Goal: Information Seeking & Learning: Find specific fact

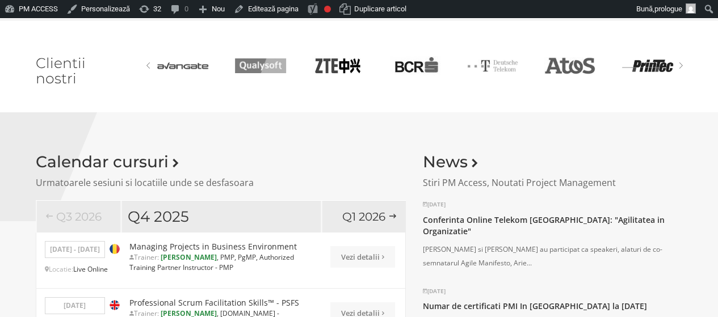
scroll to position [854, 0]
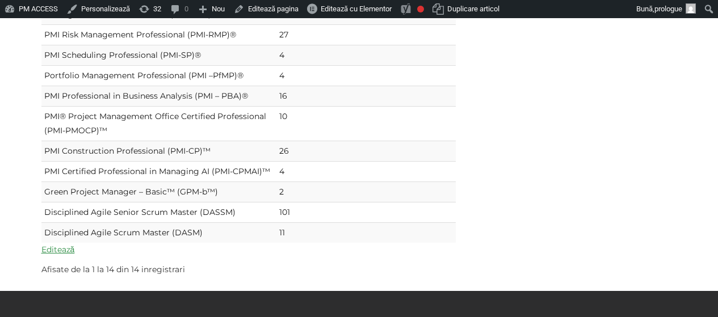
scroll to position [262, 0]
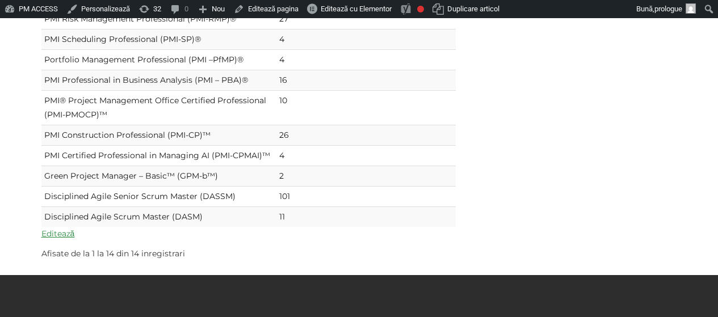
click at [543, 155] on div "Editează Certificare PMI Numar de certificati in Romania la 1 octombrie 2025 Pr…" at bounding box center [359, 79] width 664 height 391
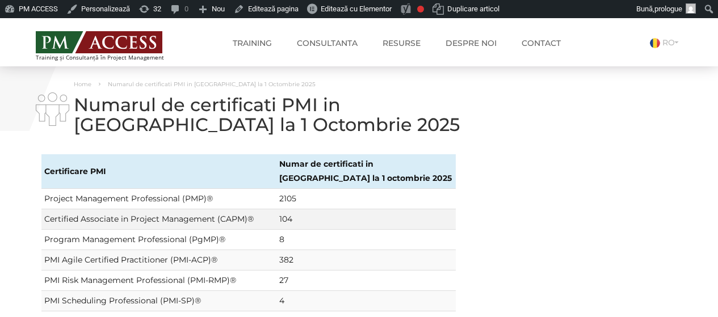
click at [349, 226] on td "104" at bounding box center [365, 219] width 179 height 20
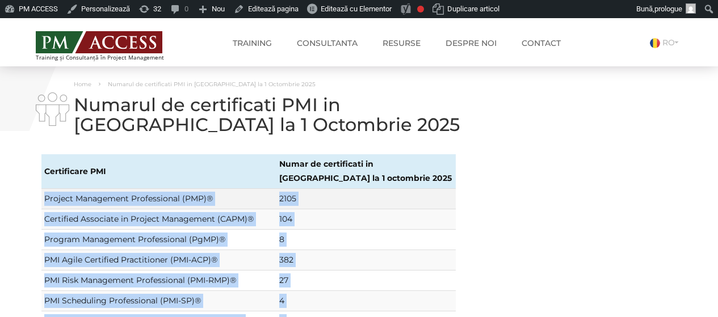
drag, startPoint x: 302, startPoint y: 299, endPoint x: 44, endPoint y: 202, distance: 275.8
copy tbody "Project Management Professional (PMP)® 2105 Certified Associate in Project Mana…"
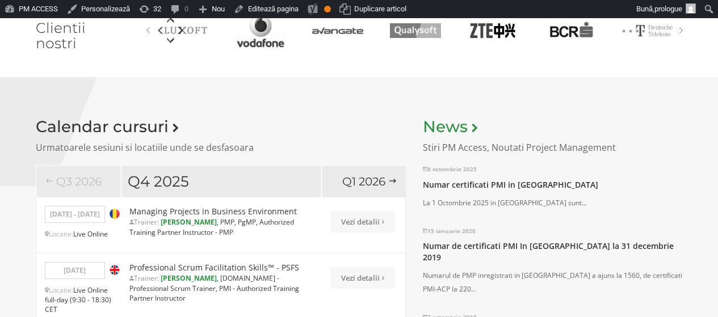
click at [451, 124] on link "News" at bounding box center [450, 126] width 54 height 19
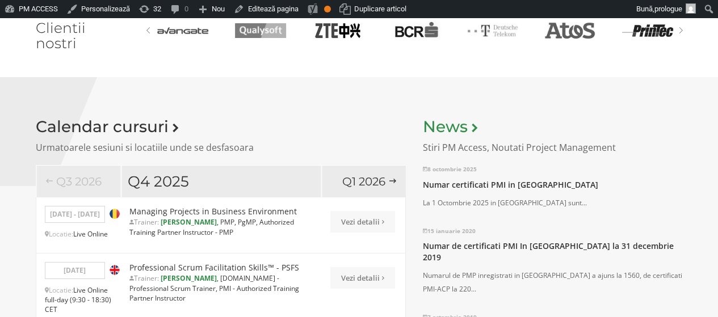
click at [454, 123] on link "News" at bounding box center [450, 126] width 54 height 19
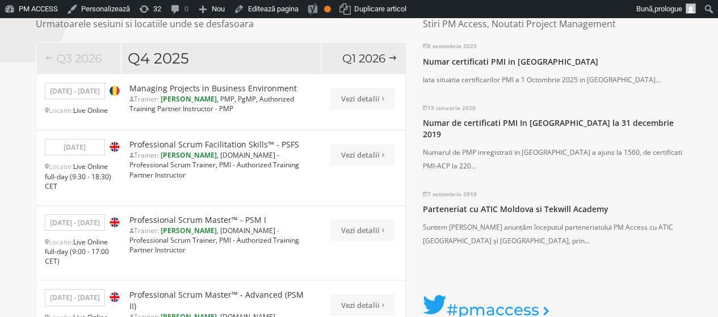
scroll to position [1003, 0]
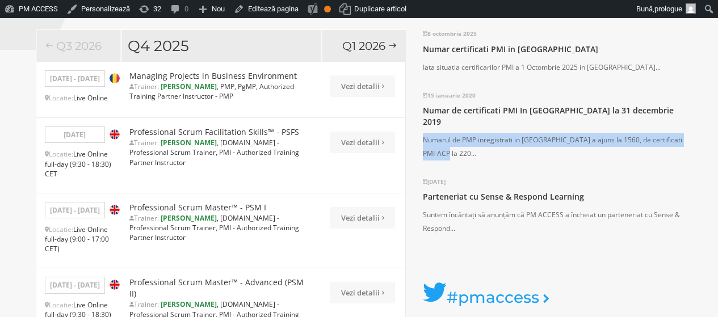
drag, startPoint x: 423, startPoint y: 123, endPoint x: 440, endPoint y: 139, distance: 23.3
click at [440, 139] on p "Numarul de PMP inregistrati in Romania a ajuns la 1560, de certificati PMI-ACP …" at bounding box center [553, 146] width 260 height 27
copy p "Numarul de PMP inregistrati in Romania a ajuns la 1560, de certificati PMI-ACP …"
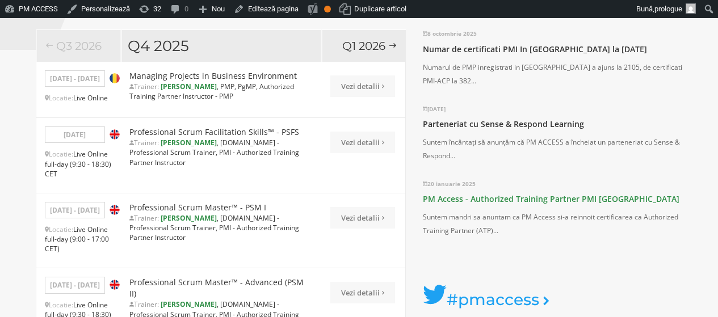
click at [520, 199] on link "PM Access - Authorized Training Partner PMI [GEOGRAPHIC_DATA]" at bounding box center [551, 199] width 257 height 11
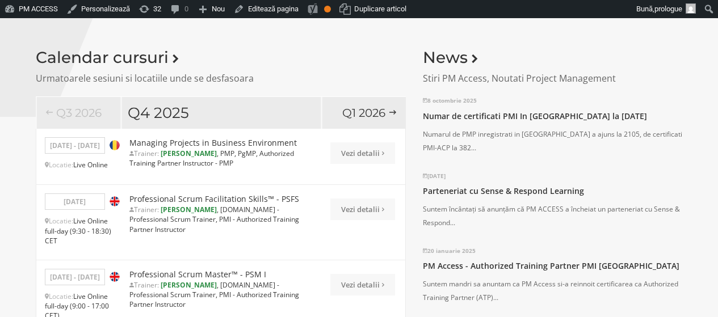
scroll to position [935, 0]
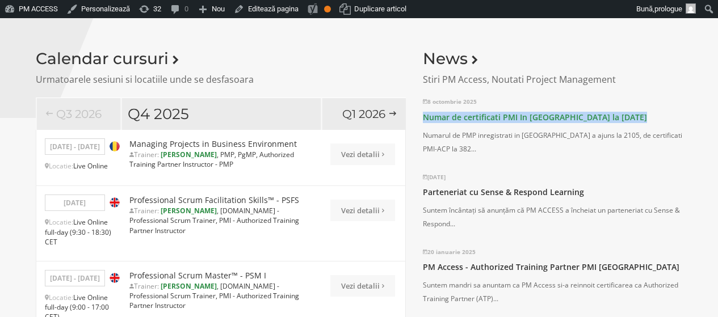
drag, startPoint x: 641, startPoint y: 116, endPoint x: 423, endPoint y: 116, distance: 218.5
click at [423, 116] on h3 "Numar de certificati PMI In [GEOGRAPHIC_DATA] la [DATE]" at bounding box center [553, 117] width 260 height 23
copy link "Numar de certificati PMI In [GEOGRAPHIC_DATA] la [DATE]"
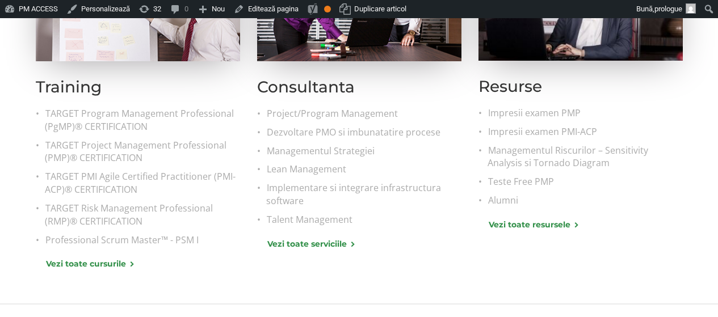
scroll to position [548, 0]
click at [317, 220] on link "Talent Management" at bounding box center [363, 219] width 195 height 13
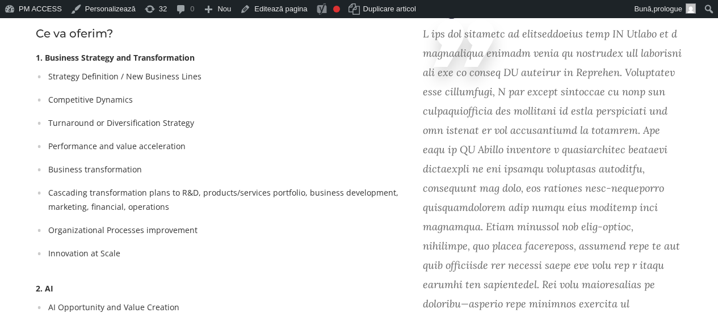
scroll to position [785, 0]
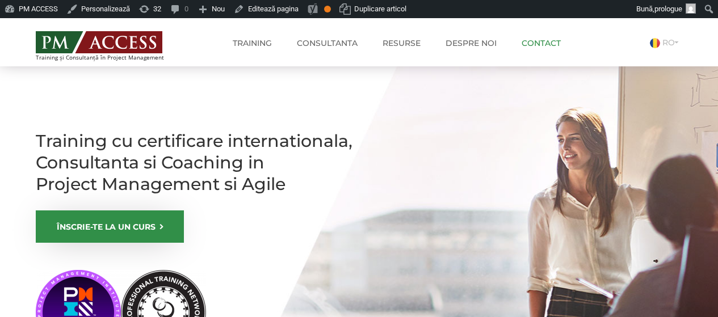
click at [550, 46] on link "Contact" at bounding box center [541, 43] width 56 height 23
